Goal: Information Seeking & Learning: Learn about a topic

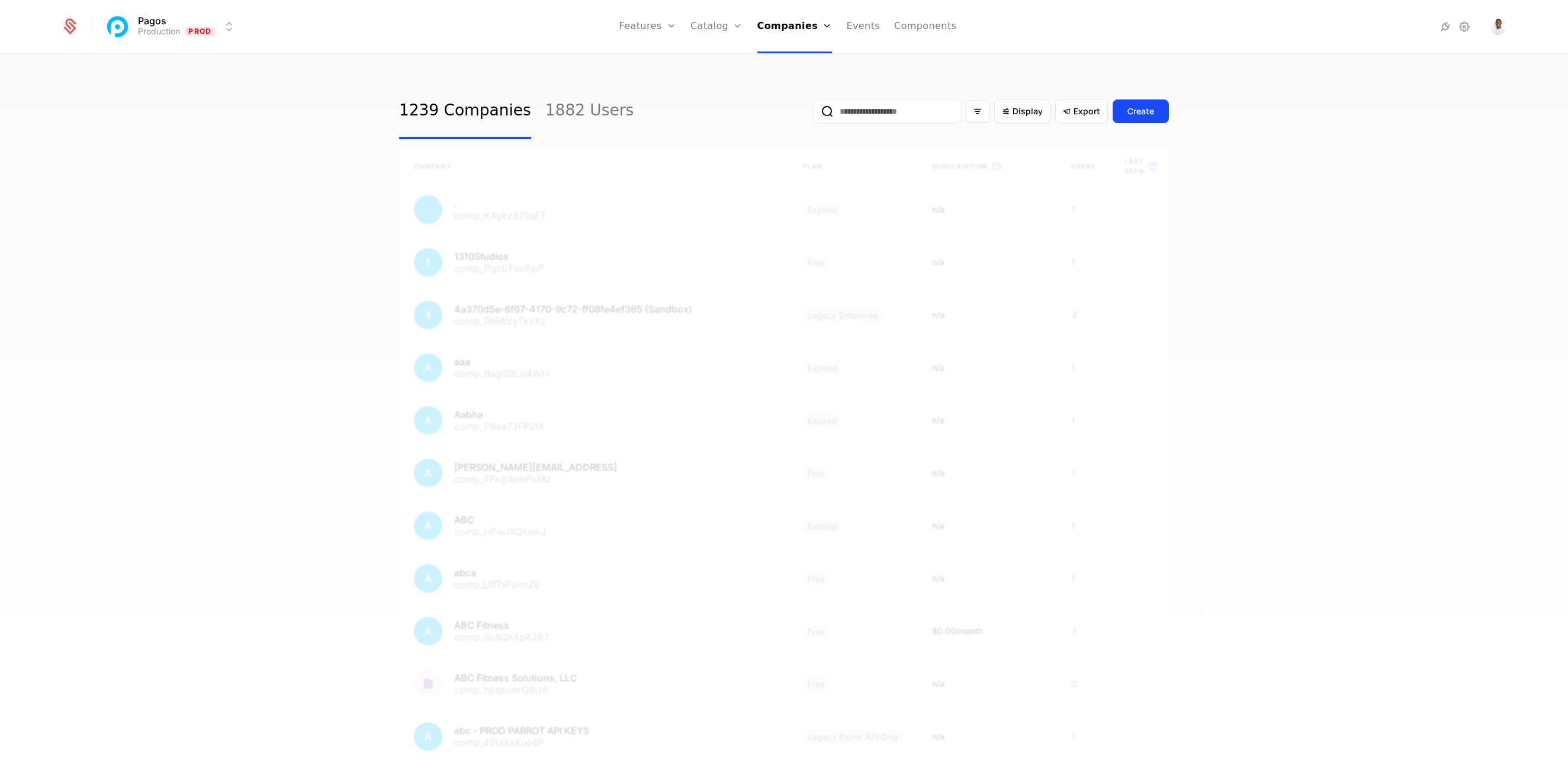
select select "***"
click at [760, 35] on ul "Features Features Flags Catalog Plans Add Ons Credits Configuration Companies C…" at bounding box center [788, 27] width 337 height 53
click at [351, 110] on div "1239 Companies 1882 Users Display Export Create Company Plan Subscription This …" at bounding box center [784, 419] width 1568 height 727
click at [599, 111] on link "1882 Users" at bounding box center [589, 111] width 89 height 55
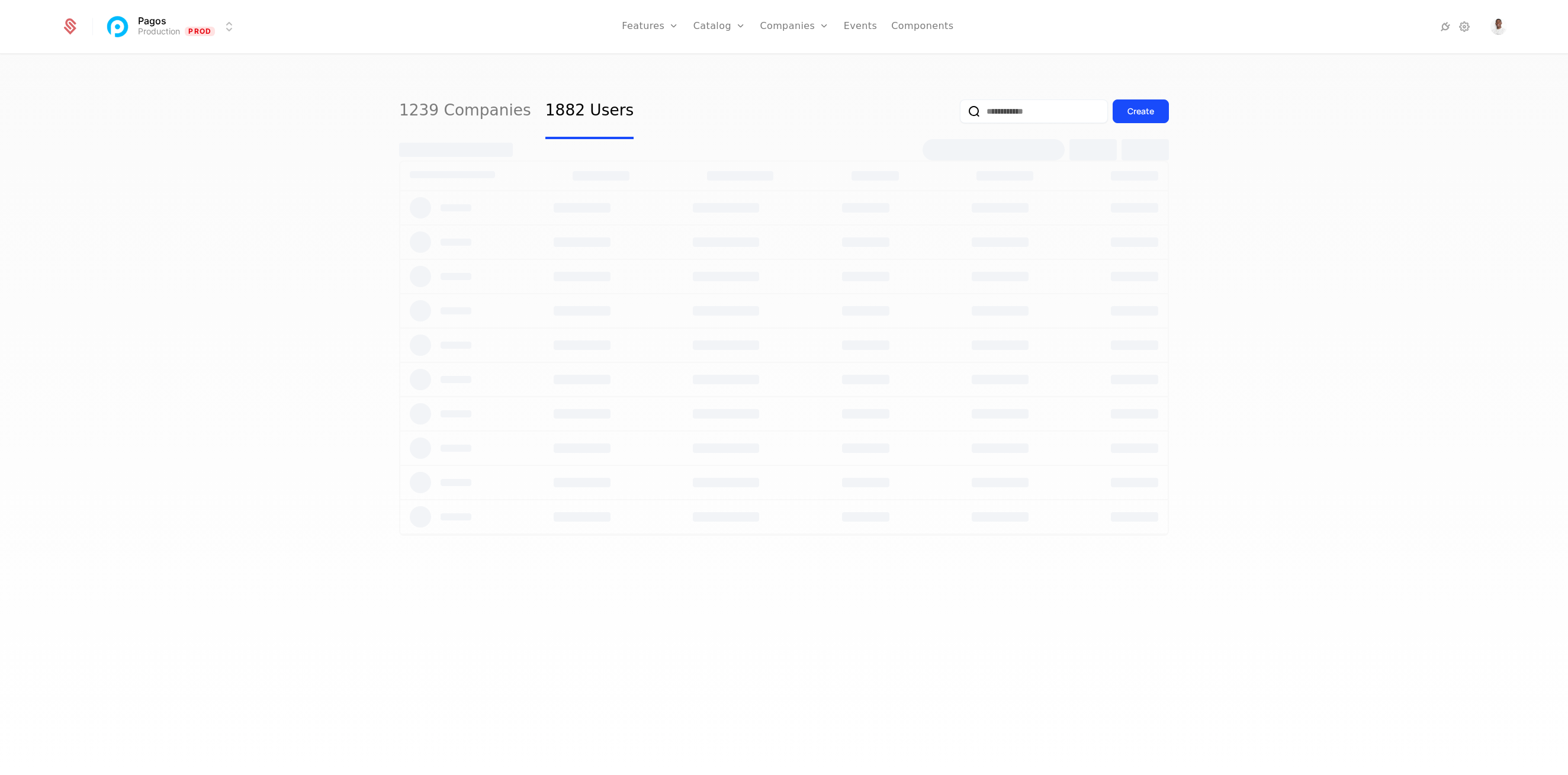
click at [463, 109] on link "1239 Companies" at bounding box center [465, 111] width 132 height 55
select select "***"
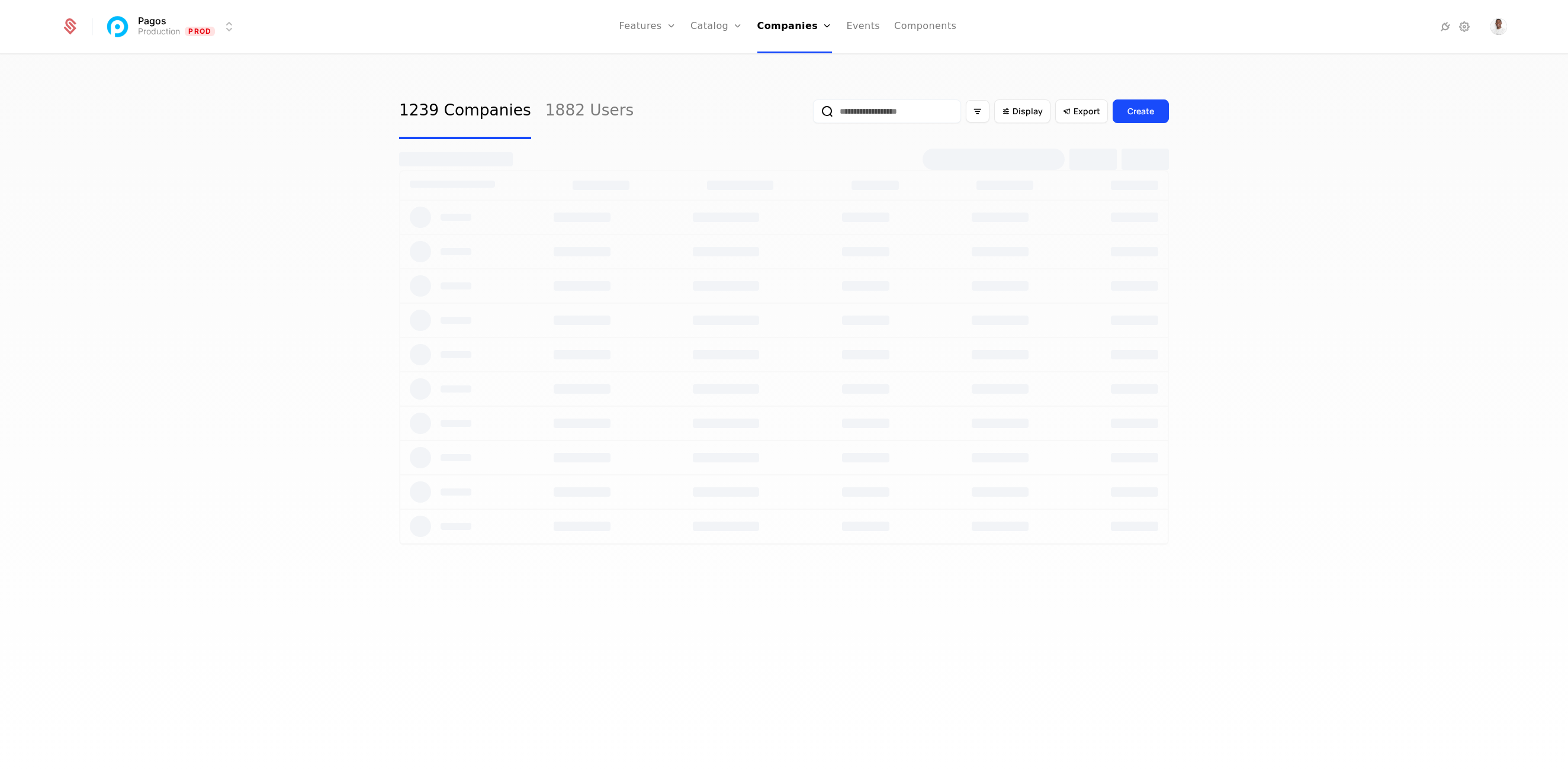
select select "***"
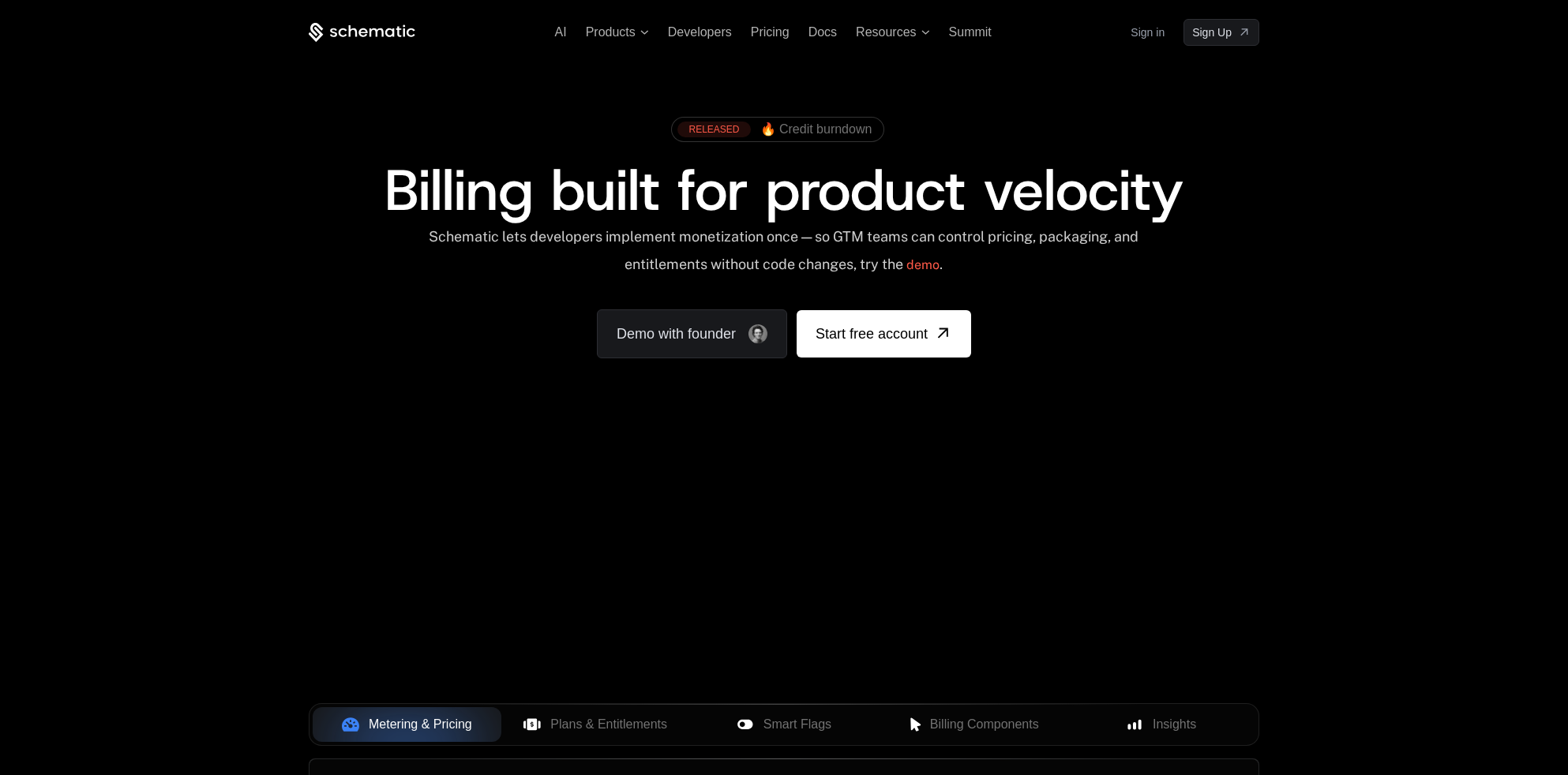
click at [798, 32] on ul "AI Products Developers Pricing Docs Resources Summit" at bounding box center [772, 32] width 437 height 14
click at [781, 31] on span "Pricing" at bounding box center [770, 32] width 38 height 13
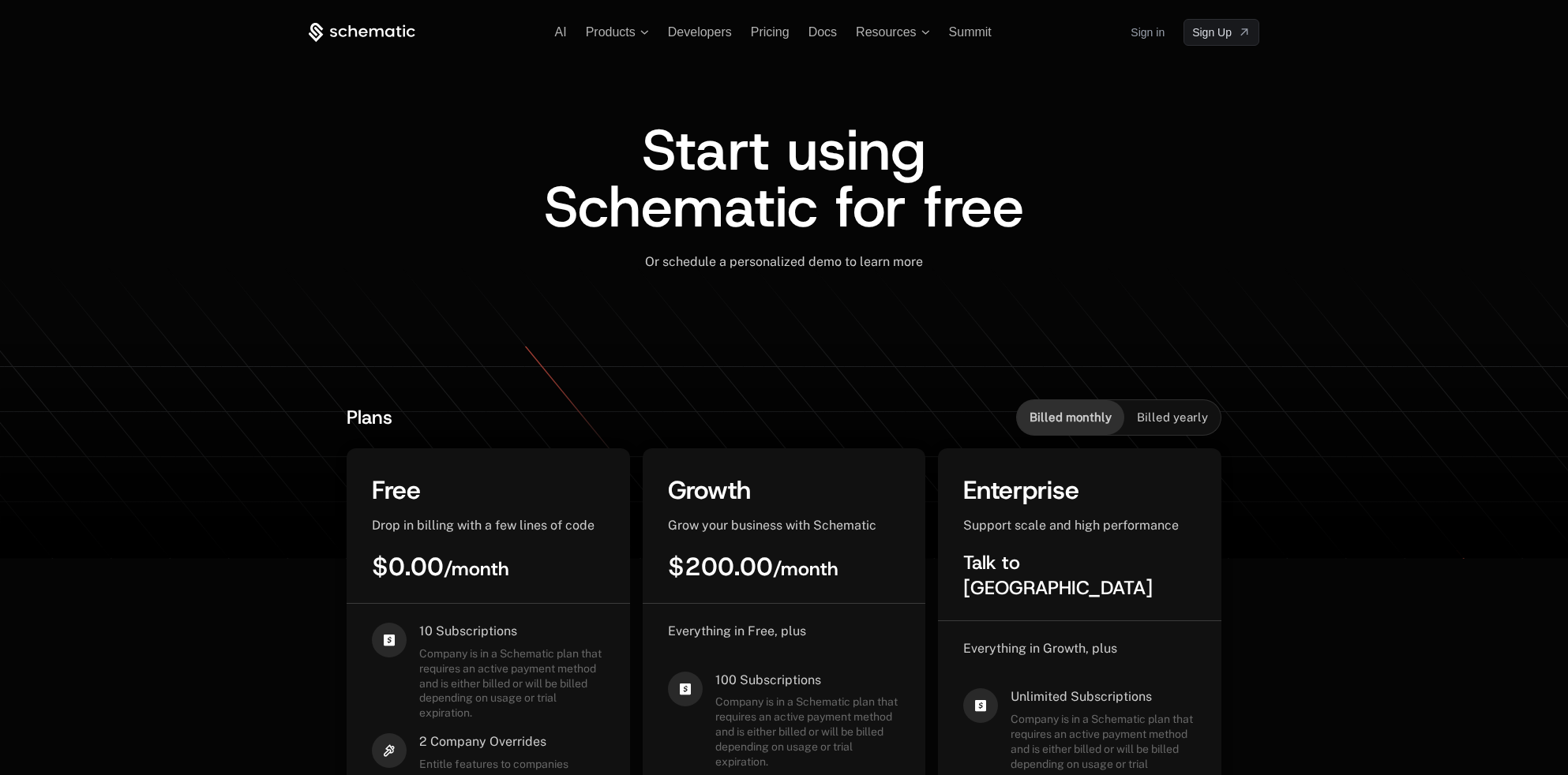
click at [827, 24] on div "AI Products Developers Pricing Docs Resources Summit Sign in Sign Up" at bounding box center [784, 33] width 951 height 27
click at [827, 28] on span "Docs" at bounding box center [822, 32] width 29 height 13
click at [919, 34] on span "Resources" at bounding box center [892, 32] width 74 height 14
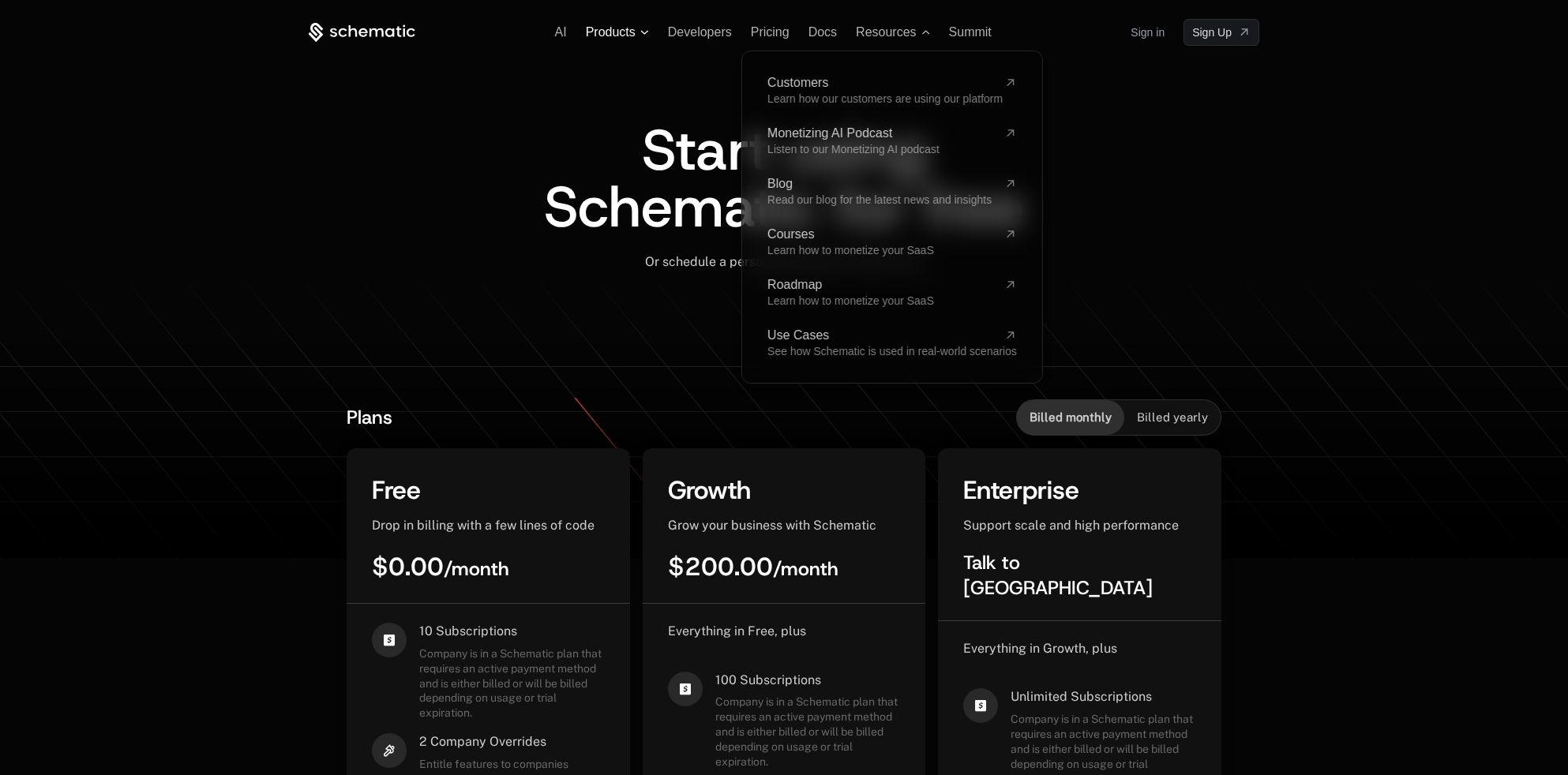
click at [641, 32] on icon at bounding box center [644, 32] width 8 height 4
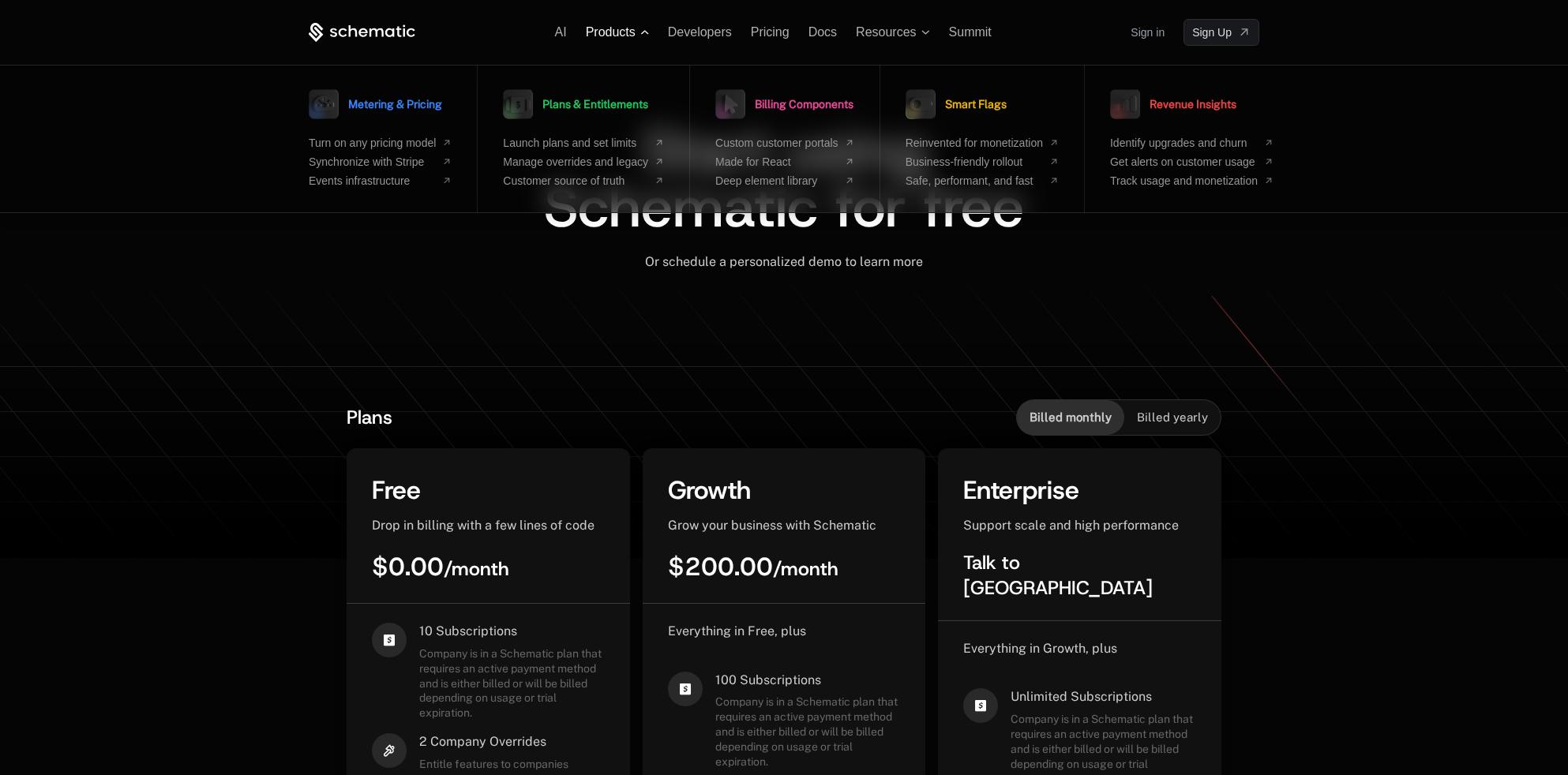
click at [641, 32] on icon at bounding box center [644, 32] width 9 height 5
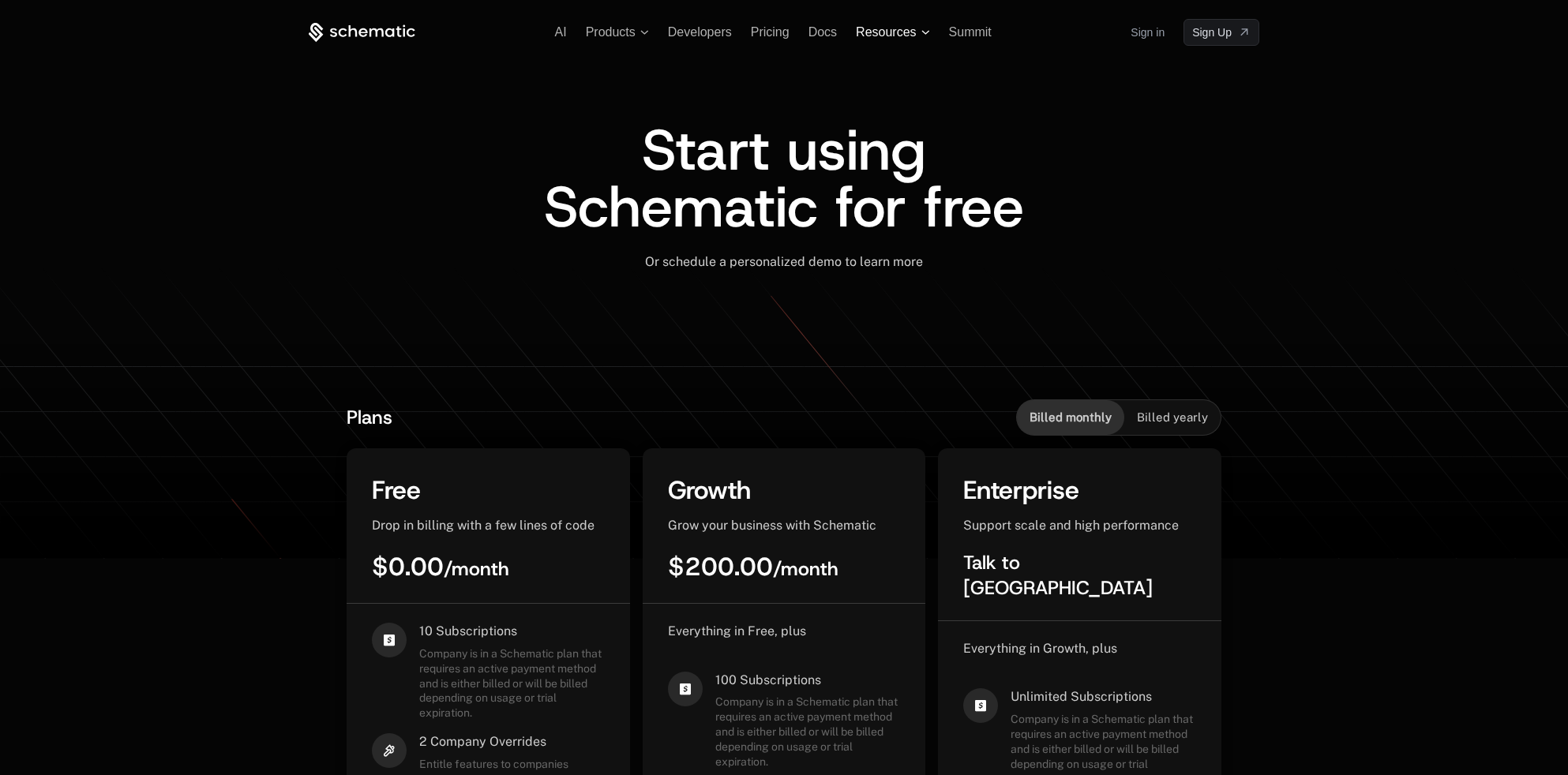
click at [896, 36] on span "Resources" at bounding box center [886, 32] width 60 height 14
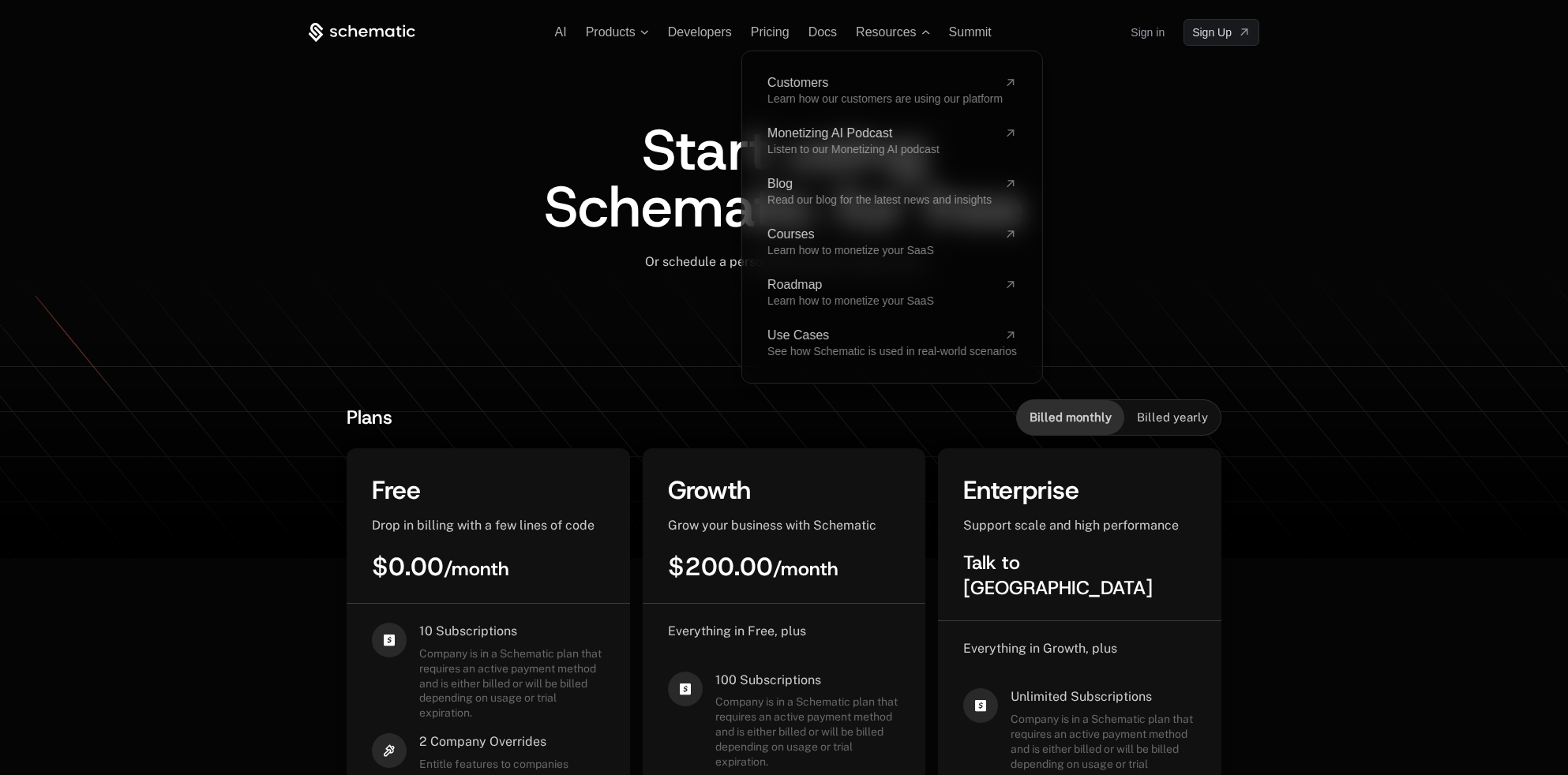
click at [846, 35] on ul "AI Products Developers Pricing Docs Resources Customers Learn how our customers…" at bounding box center [772, 32] width 437 height 14
click at [784, 32] on span "Pricing" at bounding box center [770, 32] width 38 height 13
click at [706, 29] on span "Developers" at bounding box center [700, 32] width 64 height 13
